Goal: Find specific page/section

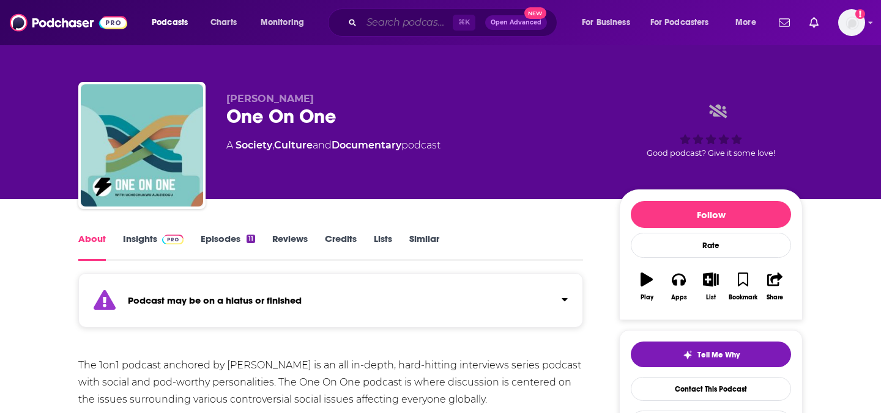
click at [385, 24] on input "Search podcasts, credits, & more..." at bounding box center [406, 23] width 91 height 20
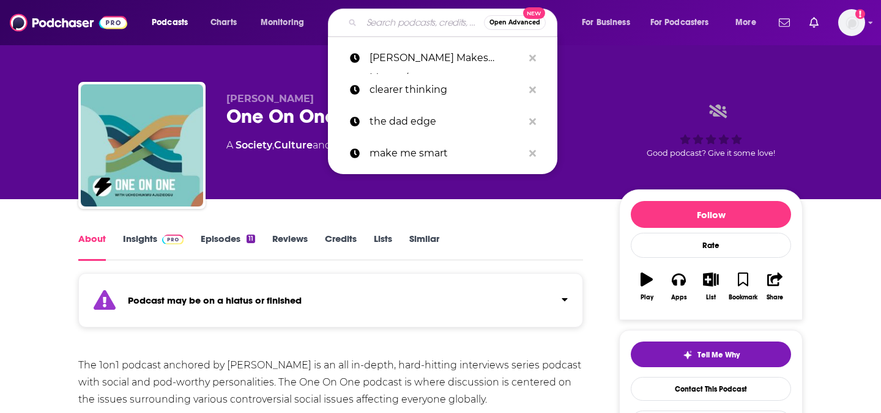
paste input "One of One"
type input "One of One"
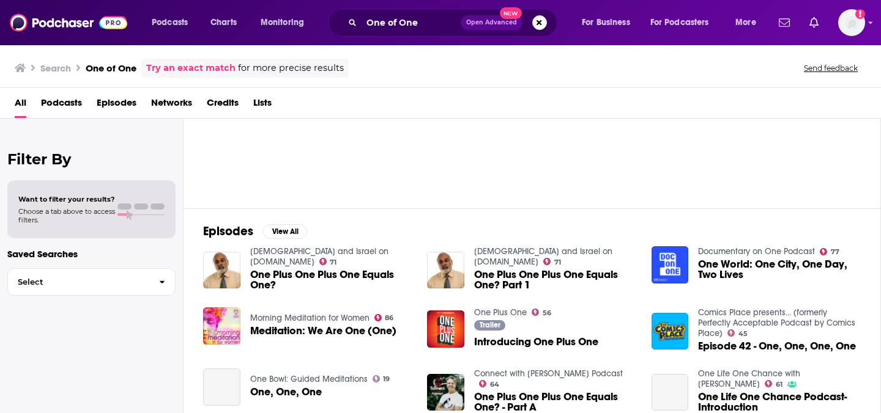
scroll to position [93, 0]
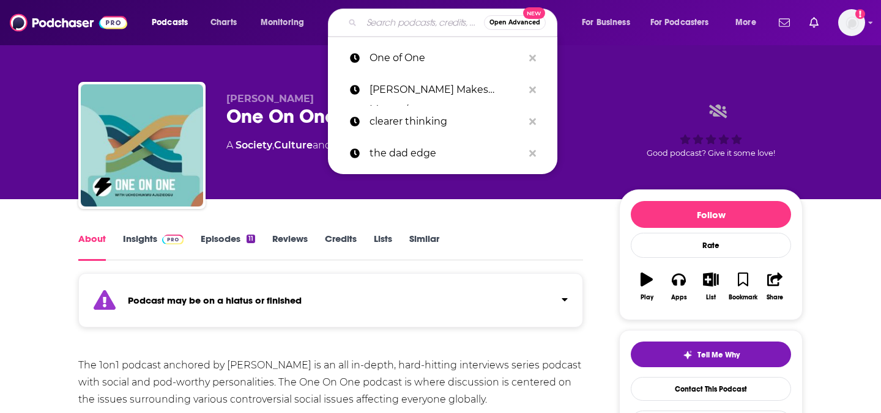
click at [392, 28] on input "Search podcasts, credits, & more..." at bounding box center [422, 23] width 122 height 20
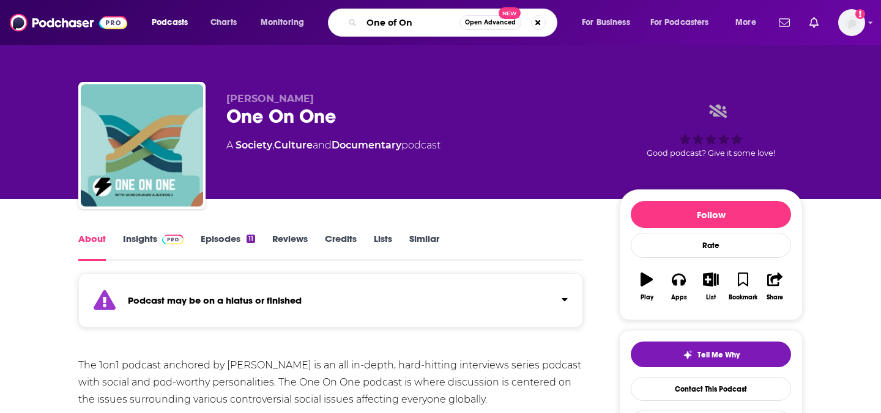
type input "One of One"
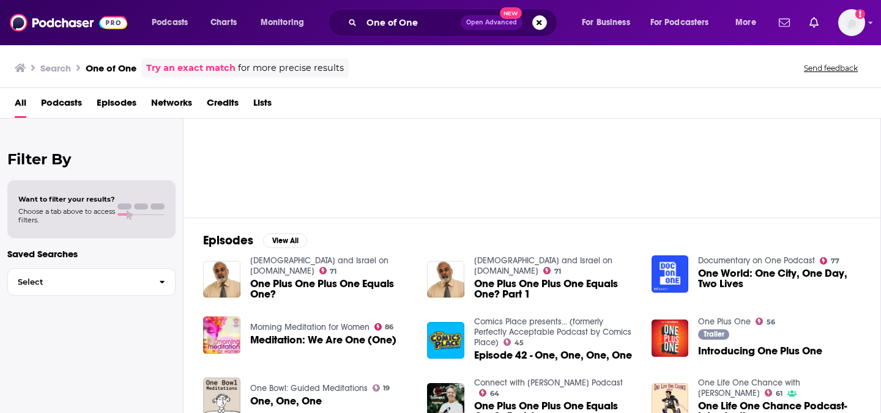
scroll to position [72, 0]
